Goal: Transaction & Acquisition: Purchase product/service

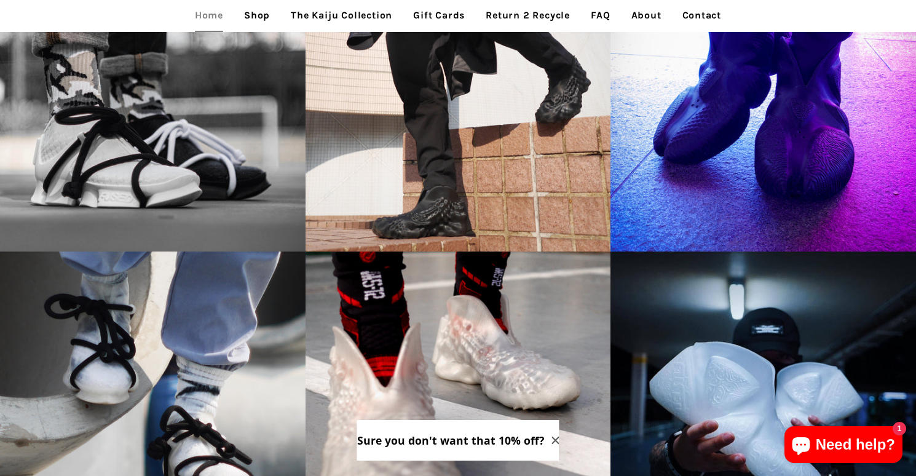
scroll to position [1621, 0]
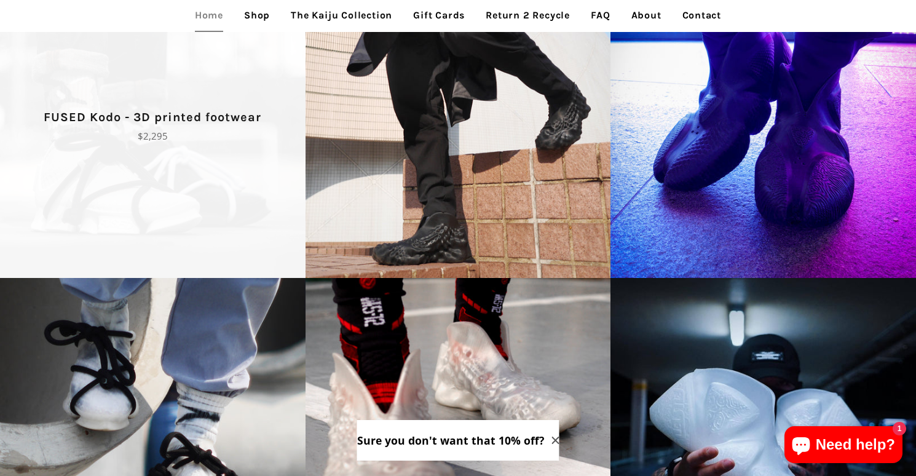
click at [247, 166] on span "FUSED Kodo - 3D printed footwear Regular price $2,295" at bounding box center [153, 125] width 306 height 306
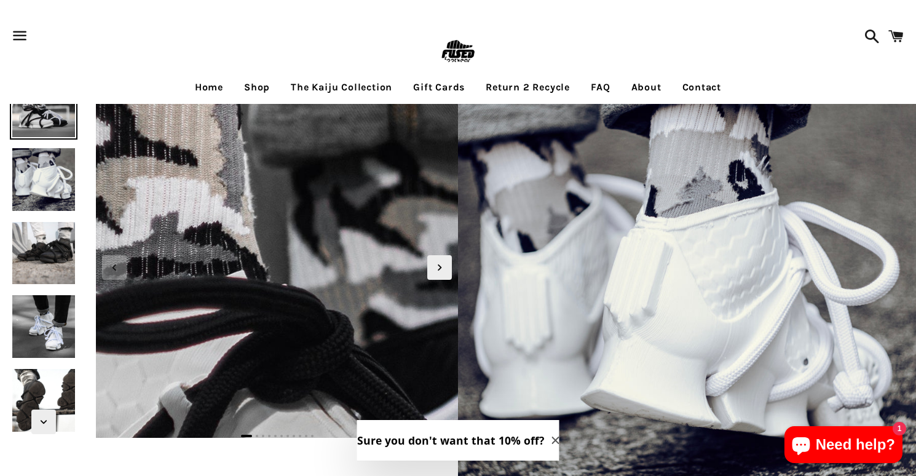
click at [200, 258] on img at bounding box center [462, 249] width 1230 height 1230
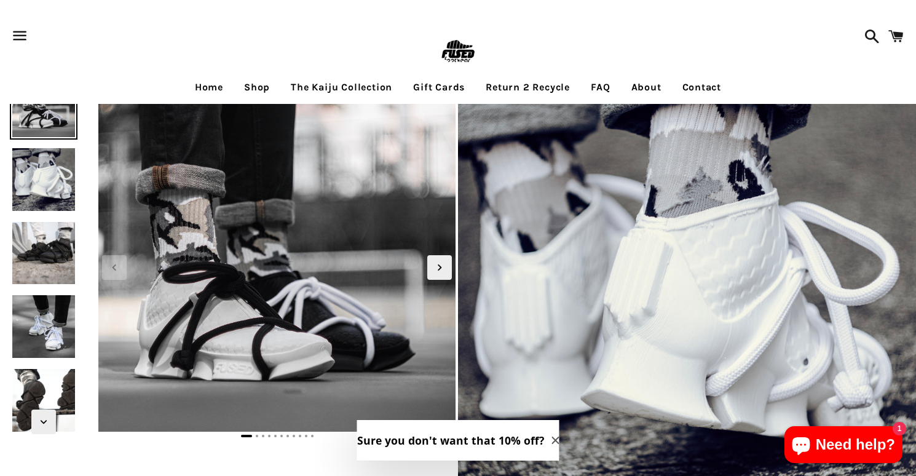
click at [552, 438] on icon "Close modal" at bounding box center [555, 440] width 7 height 7
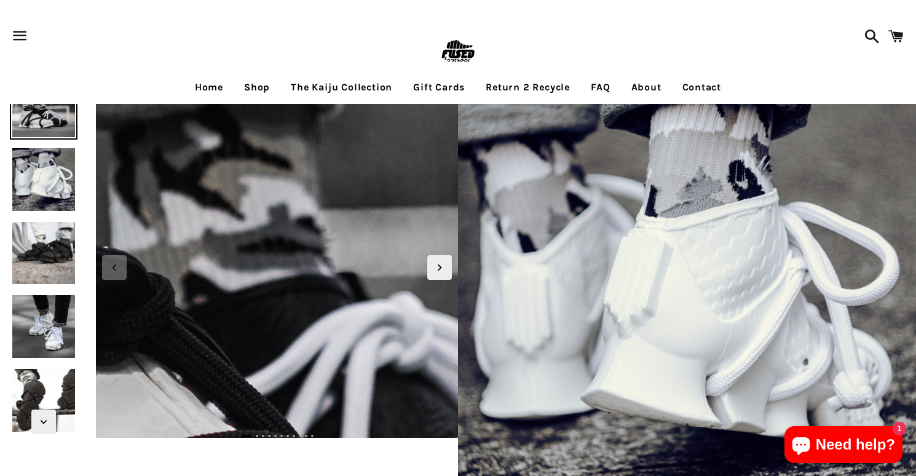
click at [275, 274] on img at bounding box center [283, 211] width 1230 height 1230
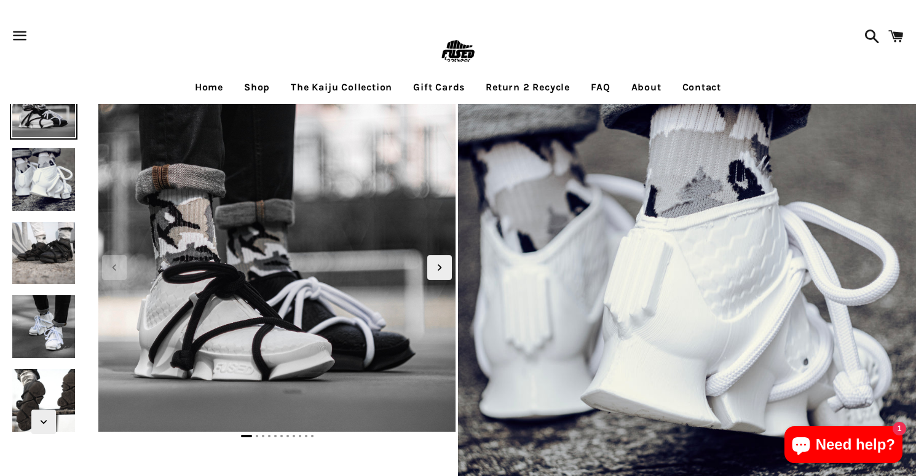
click at [62, 171] on img at bounding box center [44, 180] width 68 height 68
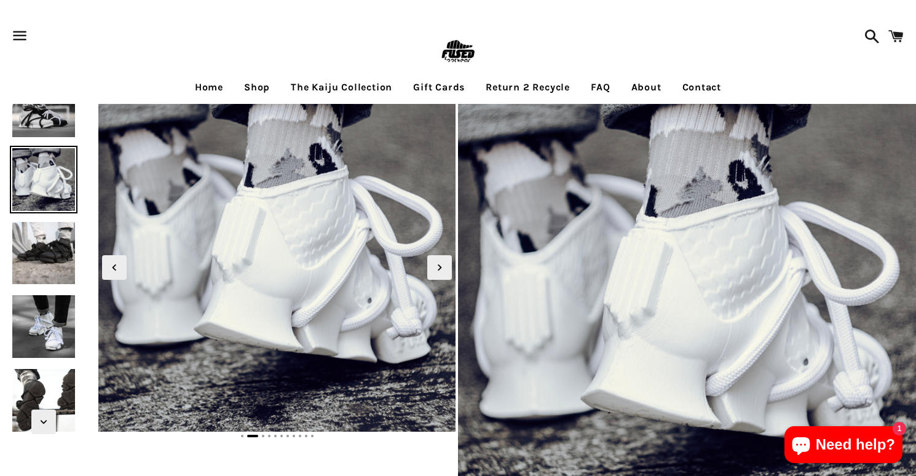
click at [52, 130] on img at bounding box center [44, 106] width 68 height 68
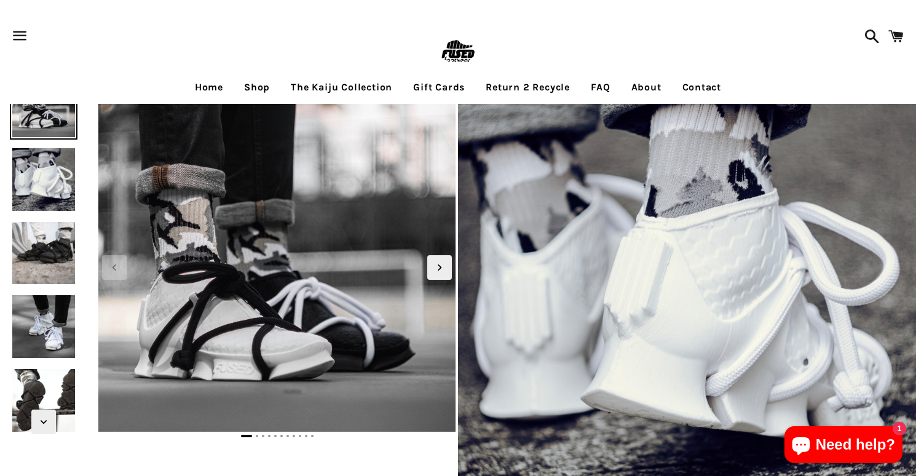
click at [28, 244] on img at bounding box center [44, 254] width 68 height 68
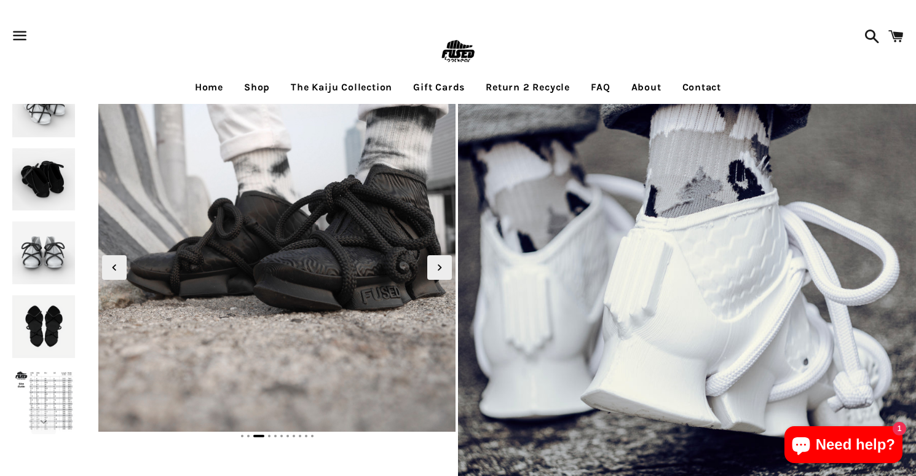
scroll to position [121, 0]
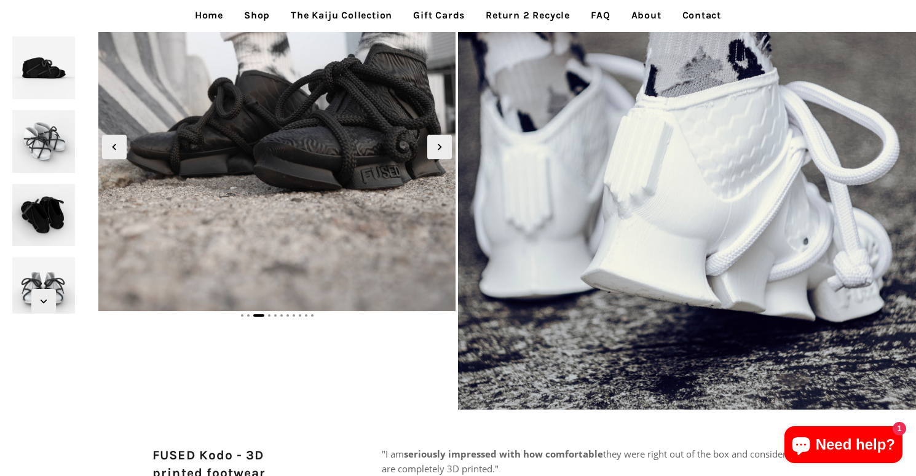
click at [56, 79] on img at bounding box center [44, 68] width 68 height 68
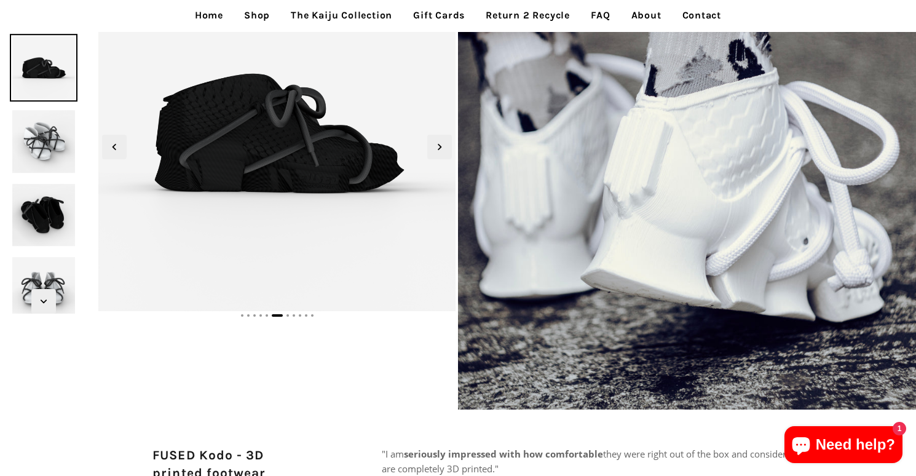
click at [49, 147] on img at bounding box center [44, 142] width 68 height 68
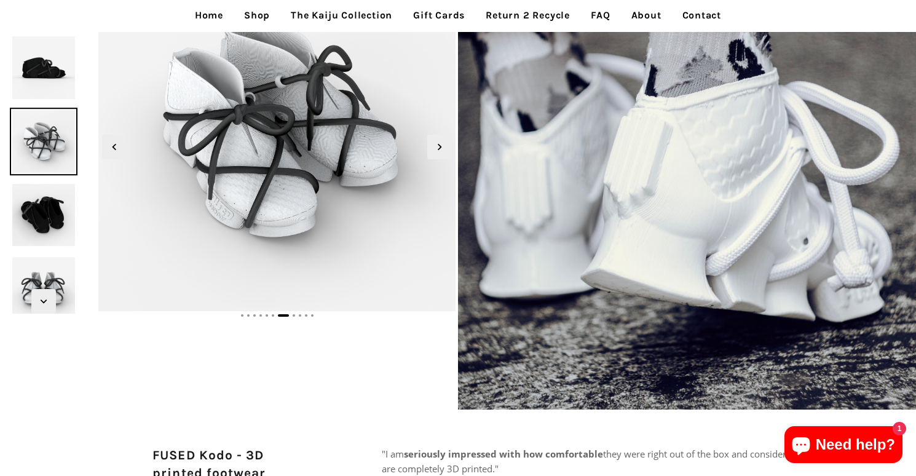
click at [43, 210] on img at bounding box center [44, 215] width 68 height 68
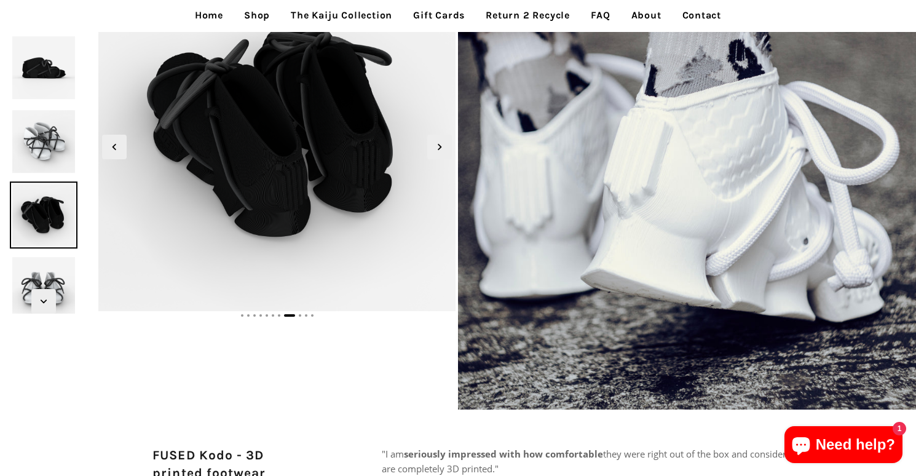
click at [49, 276] on img at bounding box center [44, 289] width 68 height 68
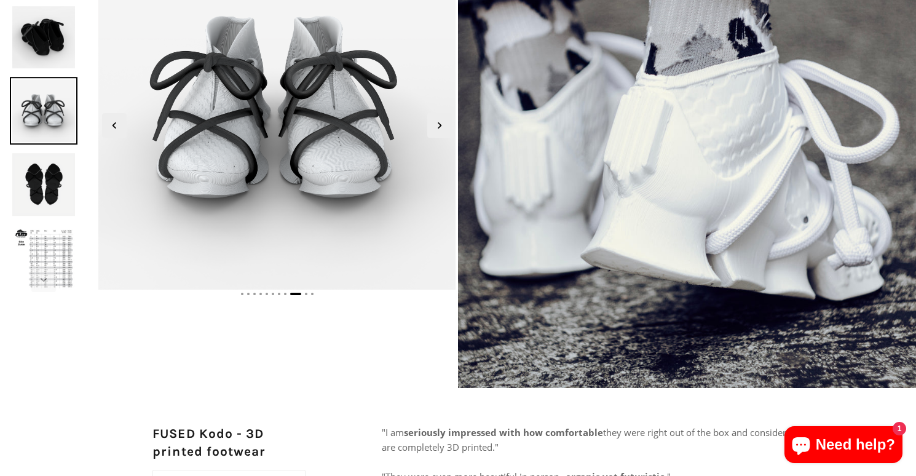
scroll to position [0, 0]
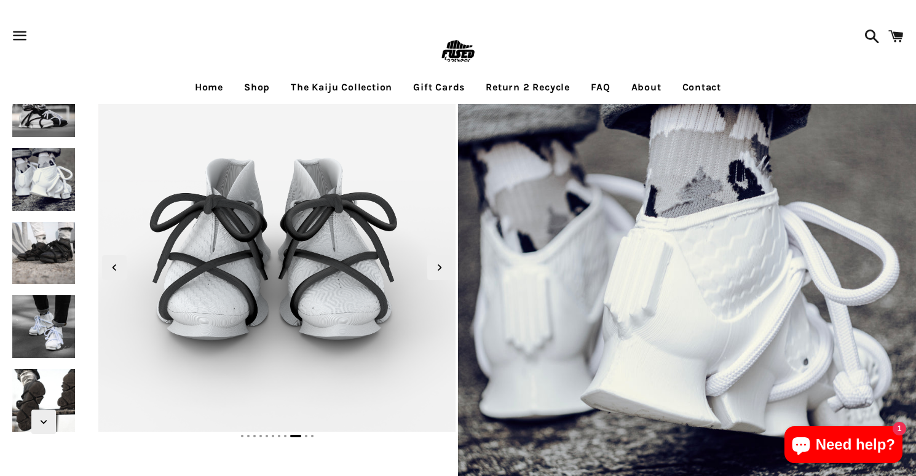
click at [50, 119] on img at bounding box center [44, 106] width 68 height 68
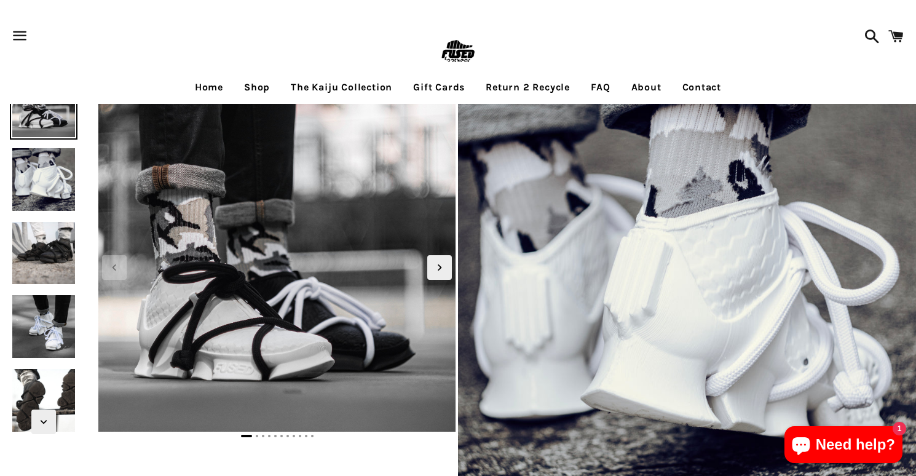
click at [25, 243] on img at bounding box center [44, 254] width 68 height 68
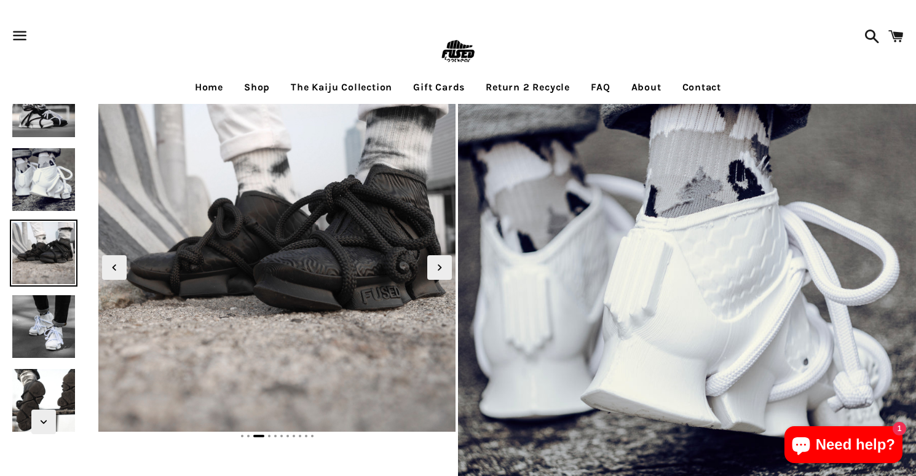
click at [54, 109] on img at bounding box center [44, 106] width 68 height 68
